Goal: Information Seeking & Learning: Get advice/opinions

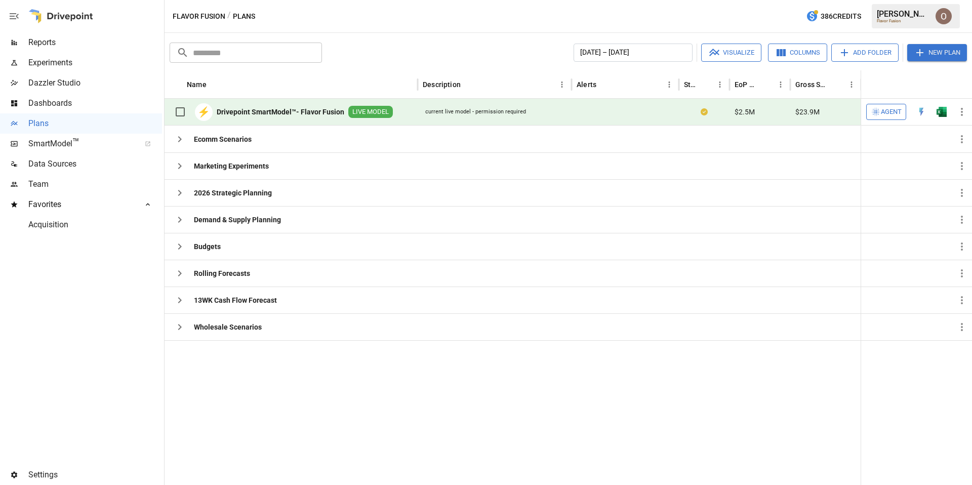
click at [641, 113] on span "Agent" at bounding box center [891, 112] width 21 height 12
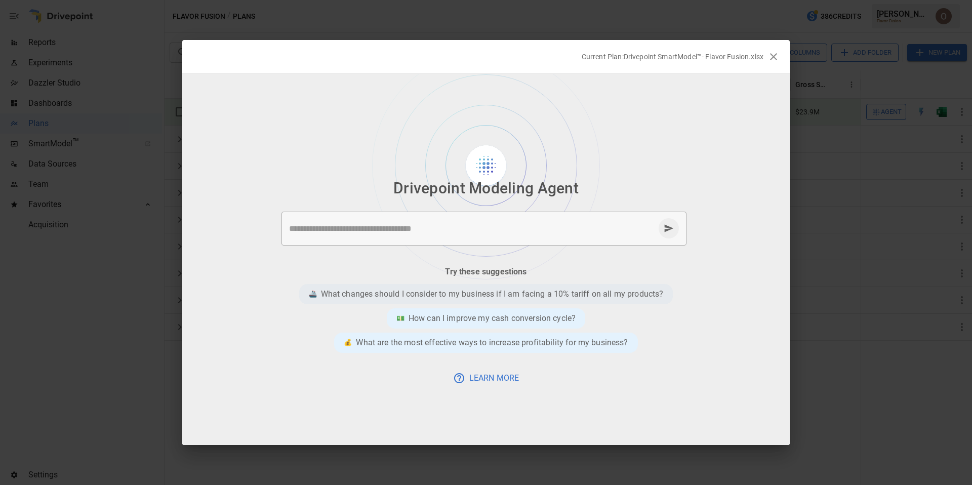
click at [449, 294] on p "What changes should I consider to my business if I am facing a 10% tariff on al…" at bounding box center [492, 294] width 343 height 12
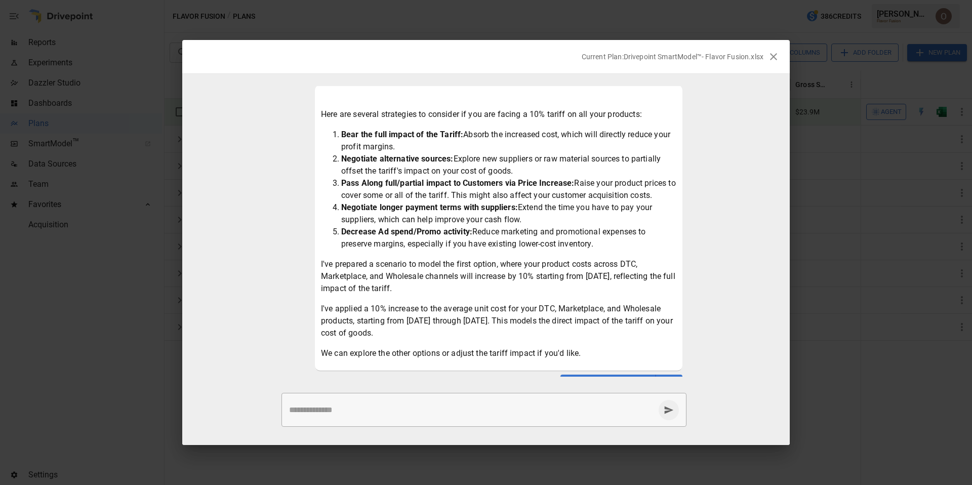
scroll to position [79, 0]
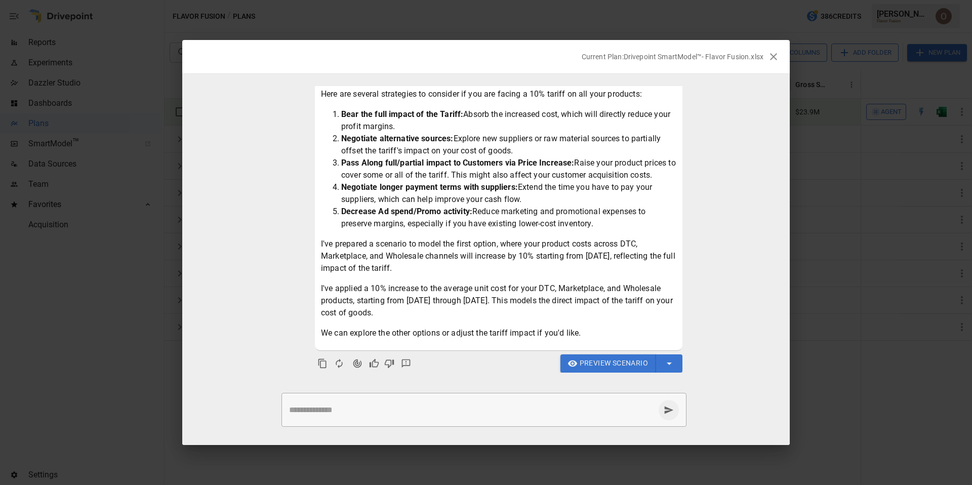
click at [606, 364] on span "Preview Scenario" at bounding box center [614, 363] width 68 height 13
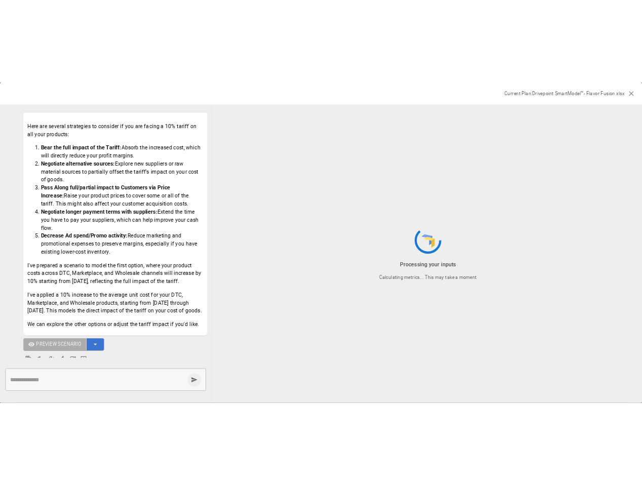
scroll to position [106, 0]
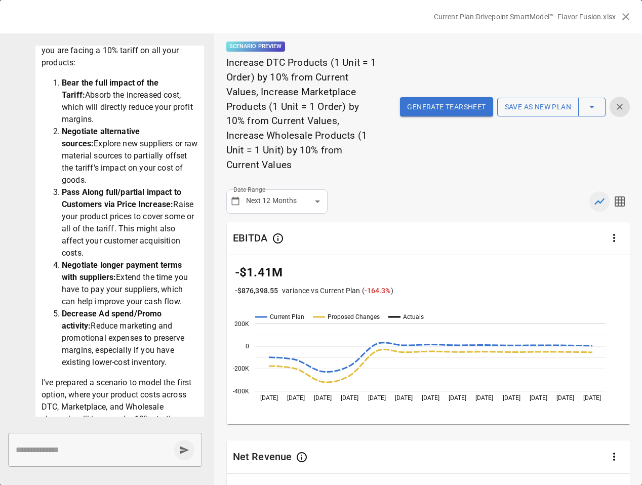
click at [93, 448] on textarea at bounding box center [93, 450] width 154 height 12
paste textarea "**********"
type textarea "**********"
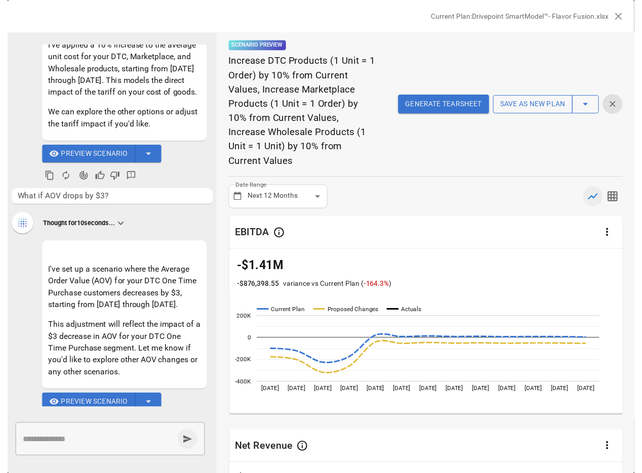
scroll to position [566, 0]
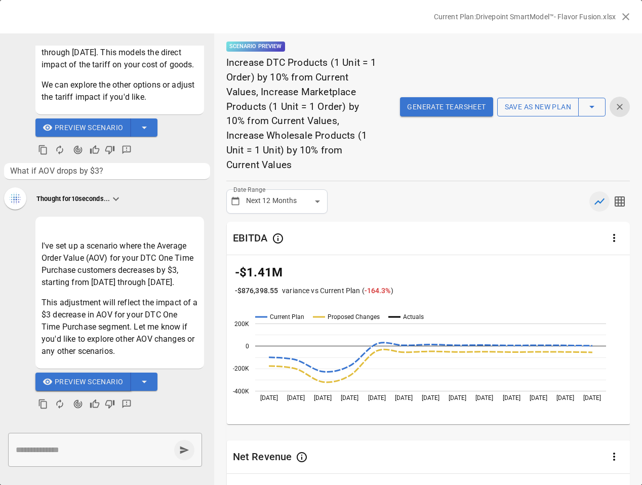
click at [99, 384] on span "Preview Scenario" at bounding box center [89, 382] width 68 height 13
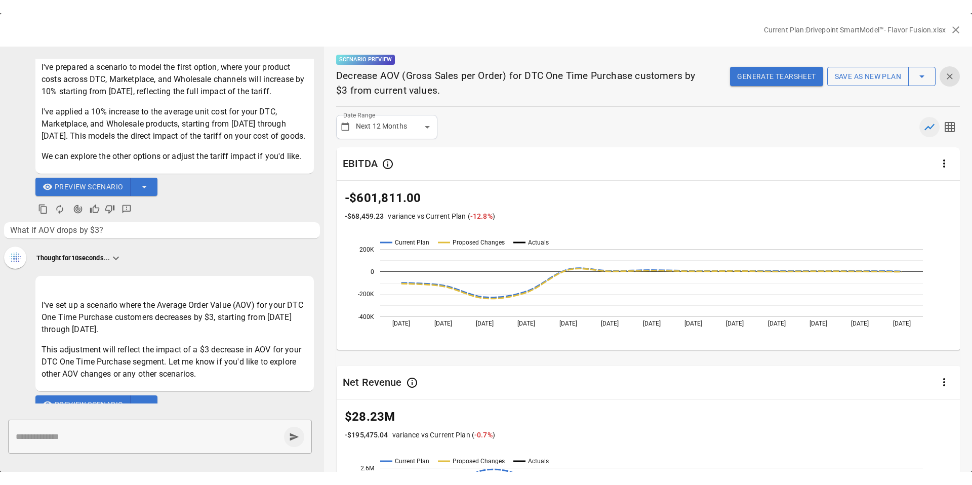
scroll to position [349, 0]
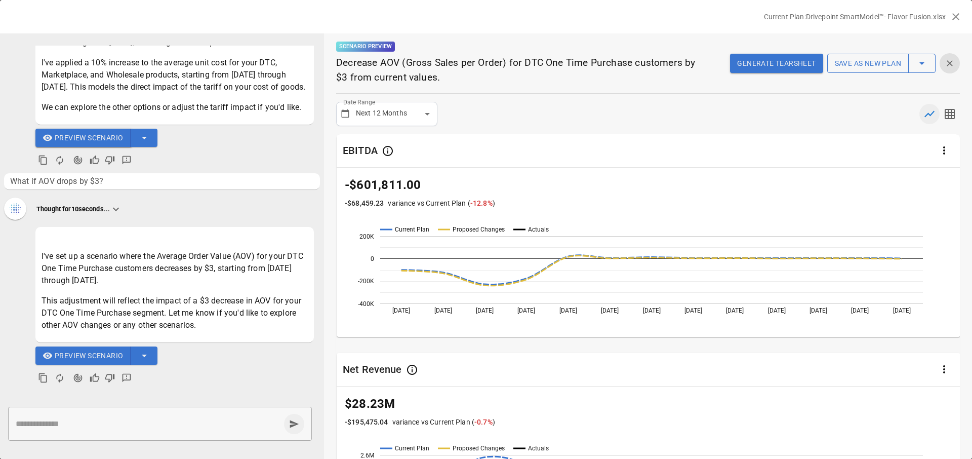
click at [99, 137] on span "Preview Scenario" at bounding box center [89, 138] width 68 height 13
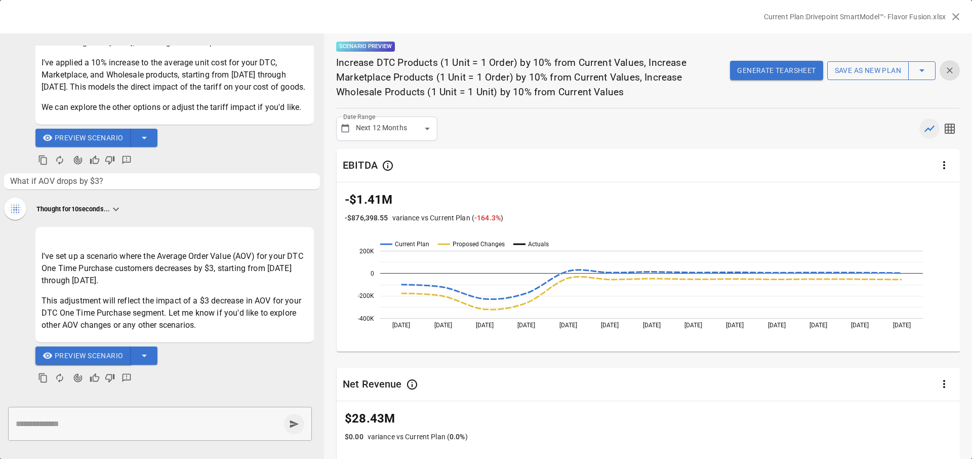
click at [69, 356] on span "Preview Scenario" at bounding box center [89, 355] width 68 height 13
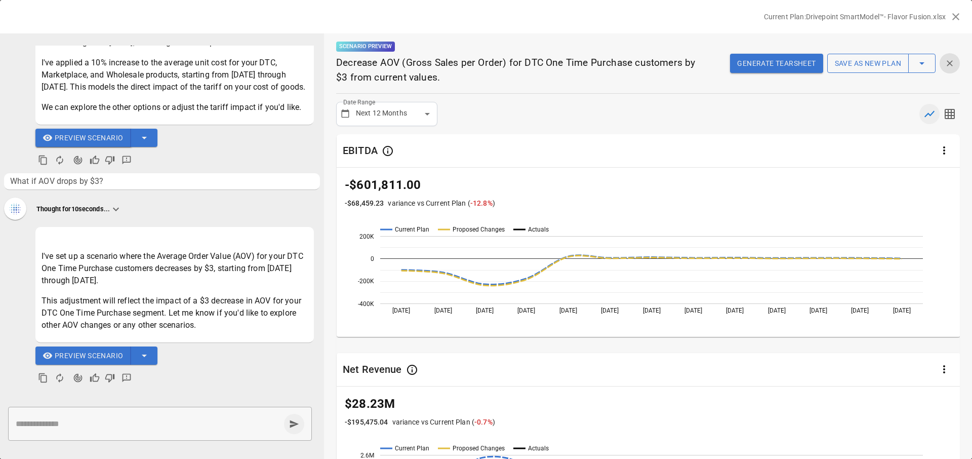
click at [89, 137] on span "Preview Scenario" at bounding box center [89, 138] width 68 height 13
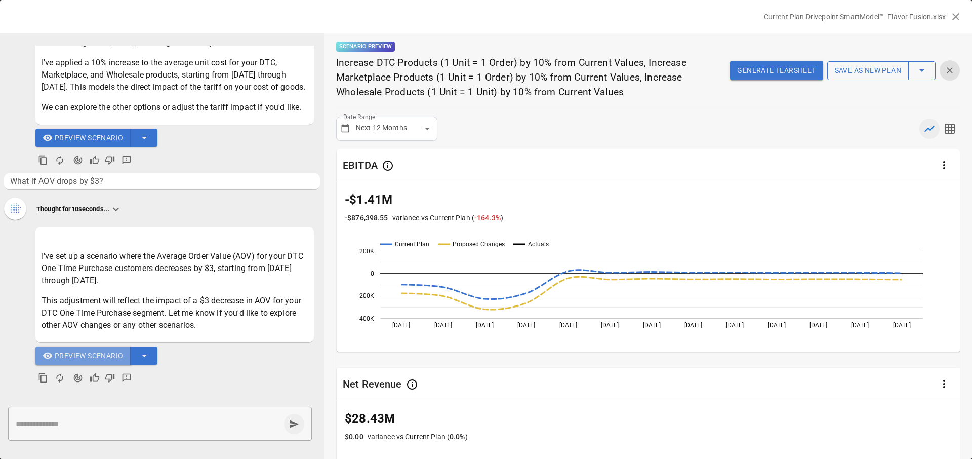
click at [83, 352] on span "Preview Scenario" at bounding box center [89, 355] width 68 height 13
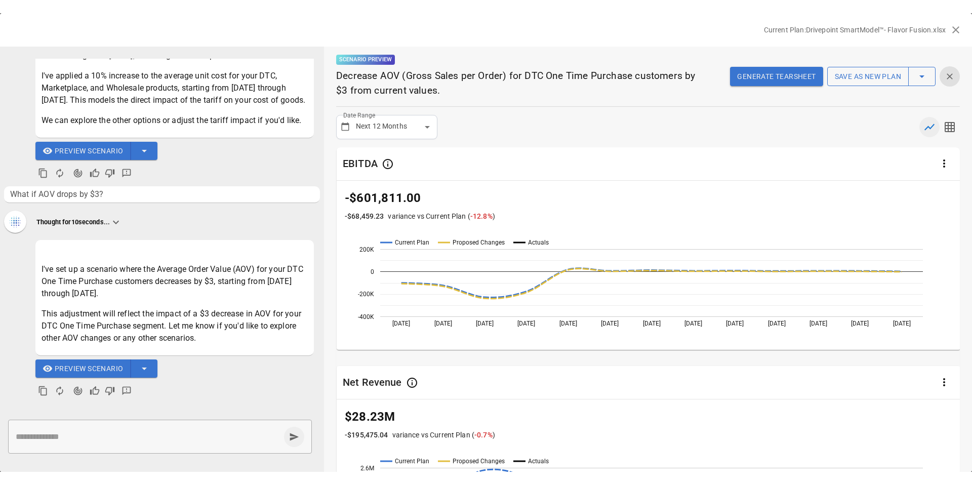
scroll to position [323, 0]
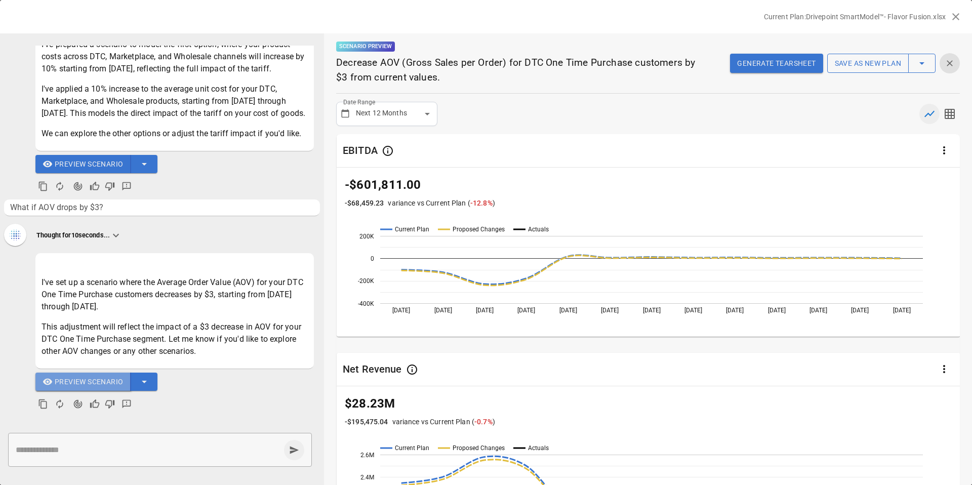
click at [76, 379] on span "Preview Scenario" at bounding box center [89, 382] width 68 height 13
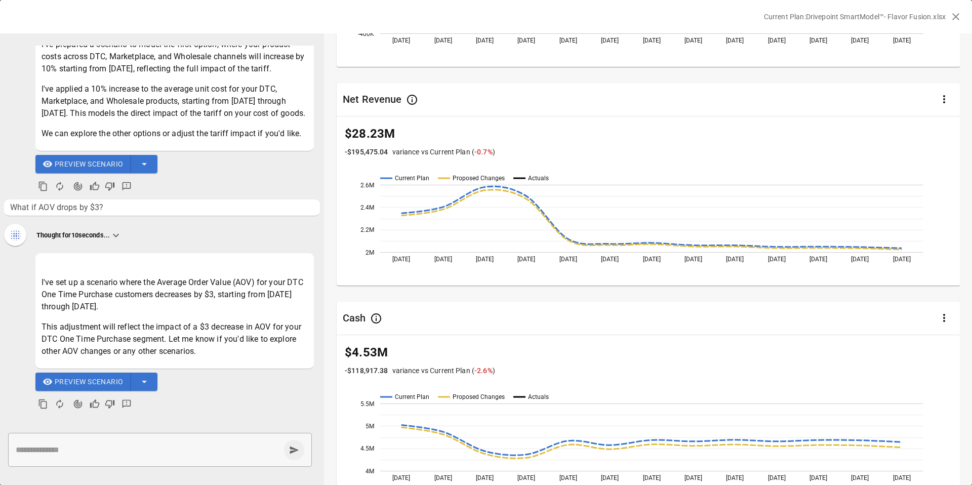
scroll to position [377, 0]
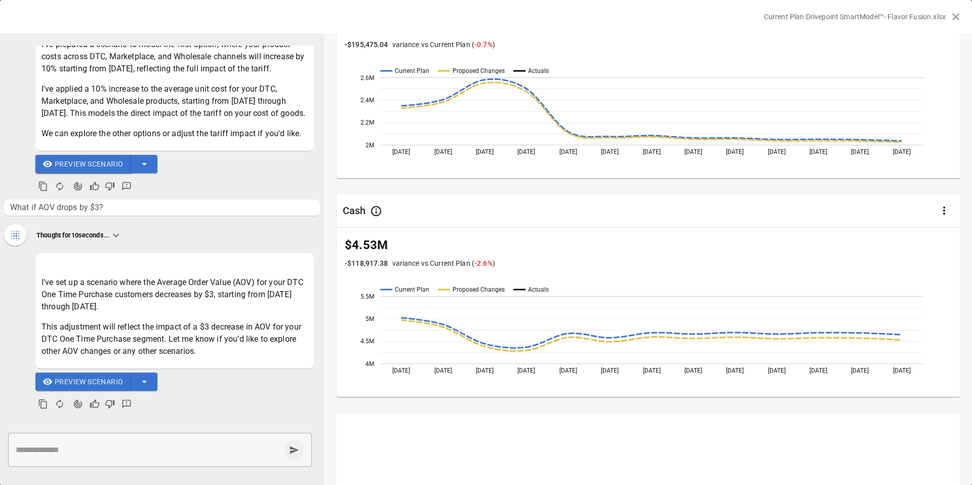
click at [101, 167] on span "Preview Scenario" at bounding box center [89, 164] width 68 height 13
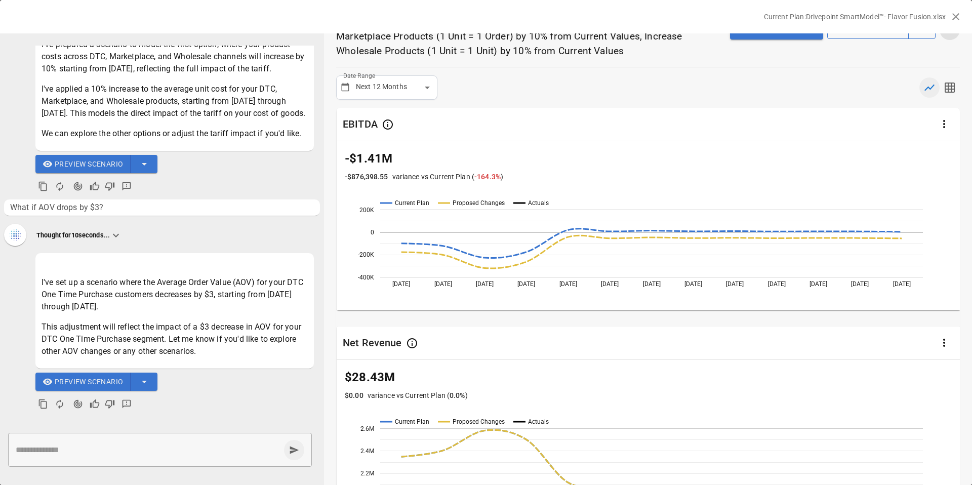
scroll to position [0, 0]
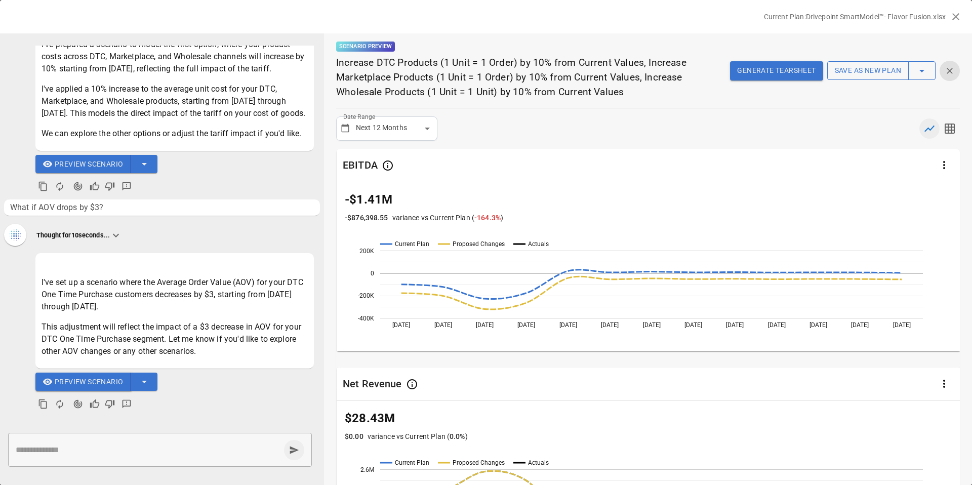
click at [88, 379] on span "Preview Scenario" at bounding box center [89, 382] width 68 height 13
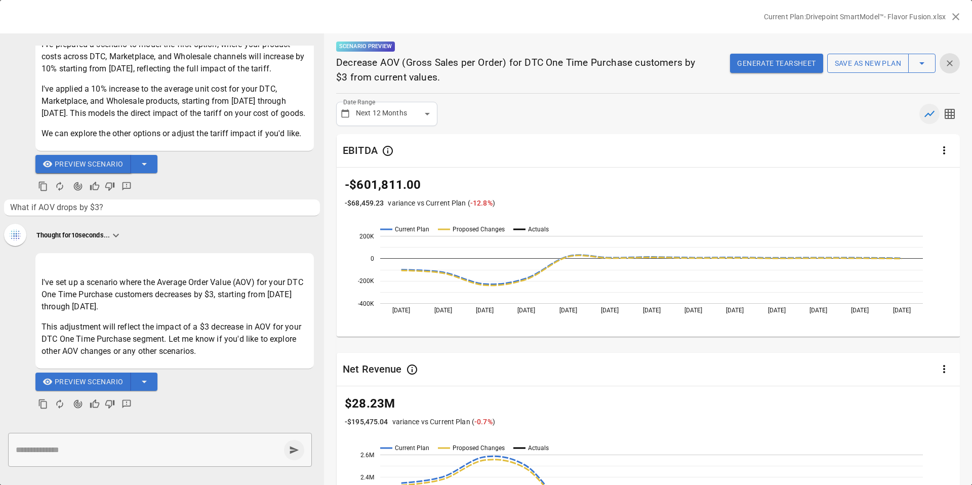
click at [102, 162] on span "Preview Scenario" at bounding box center [89, 164] width 68 height 13
